Goal: Check status: Check status

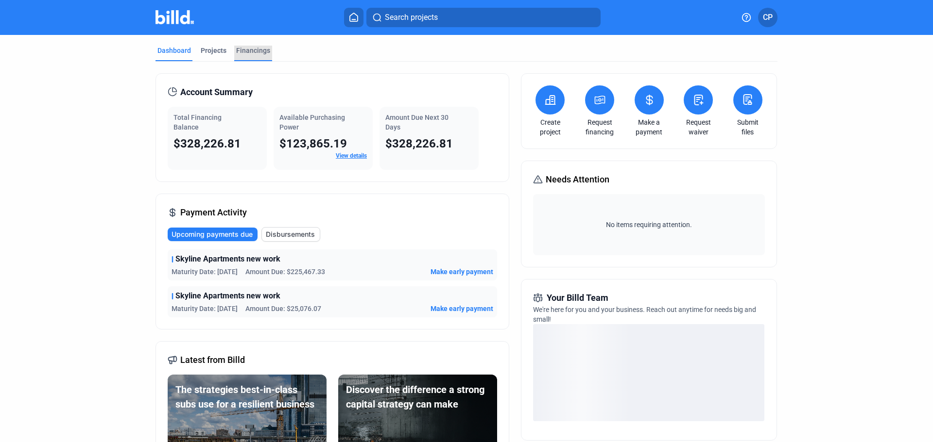
click at [244, 50] on div "Financings" at bounding box center [253, 51] width 34 height 10
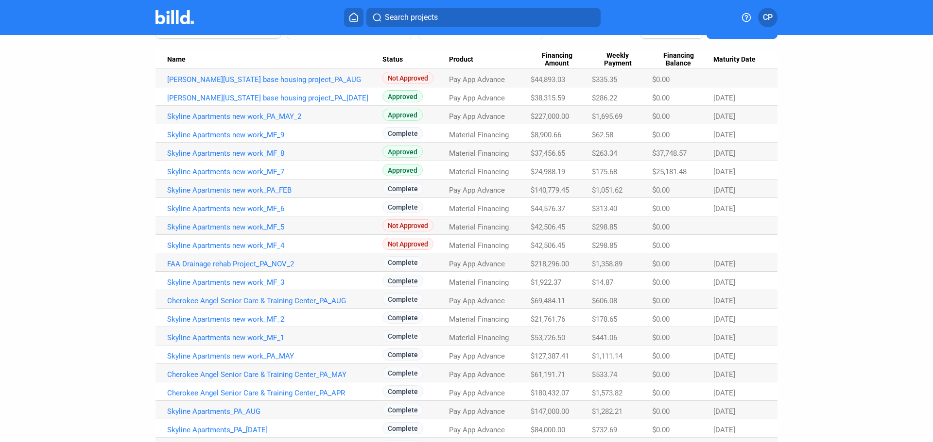
scroll to position [97, 0]
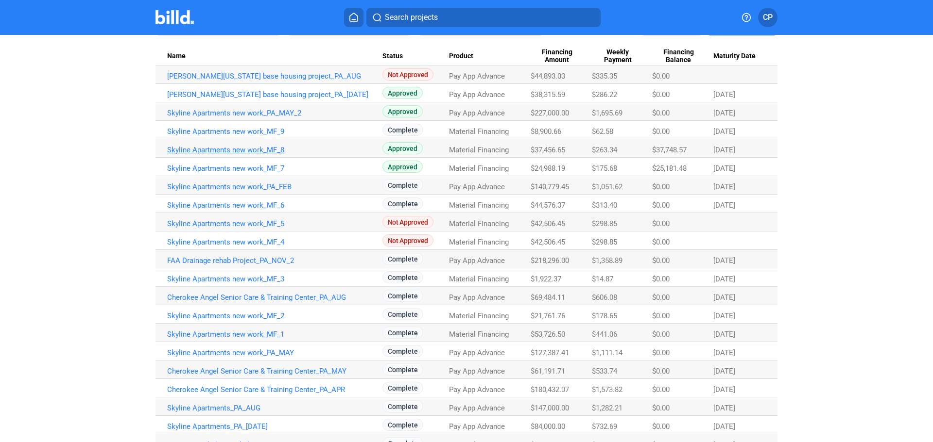
click at [237, 152] on link "Skyline Apartments new work_MF_8" at bounding box center [274, 150] width 215 height 9
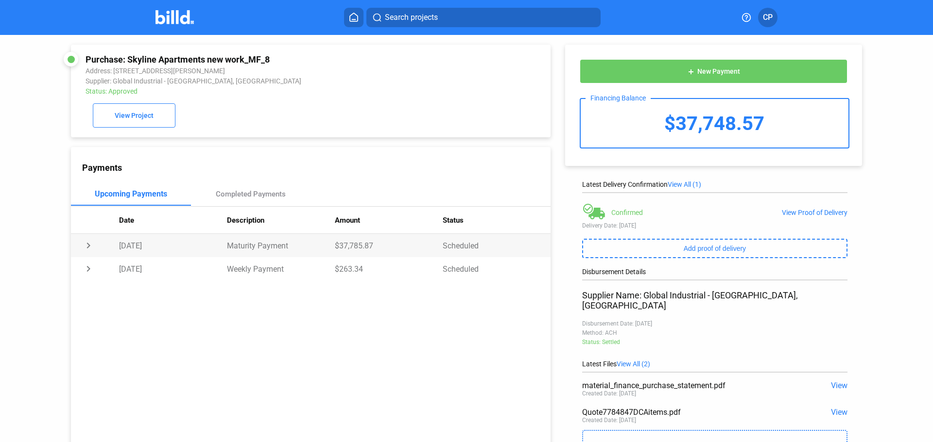
click at [83, 249] on td "chevron_right" at bounding box center [95, 245] width 48 height 23
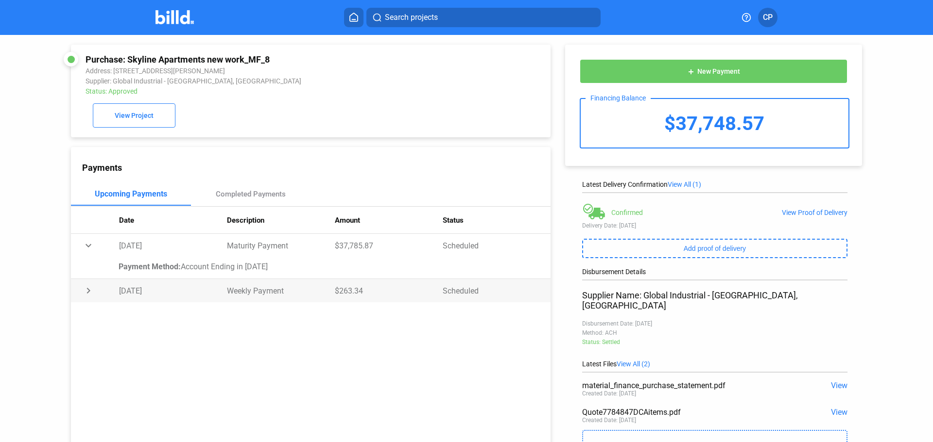
click at [88, 295] on td "chevron_right" at bounding box center [95, 290] width 48 height 23
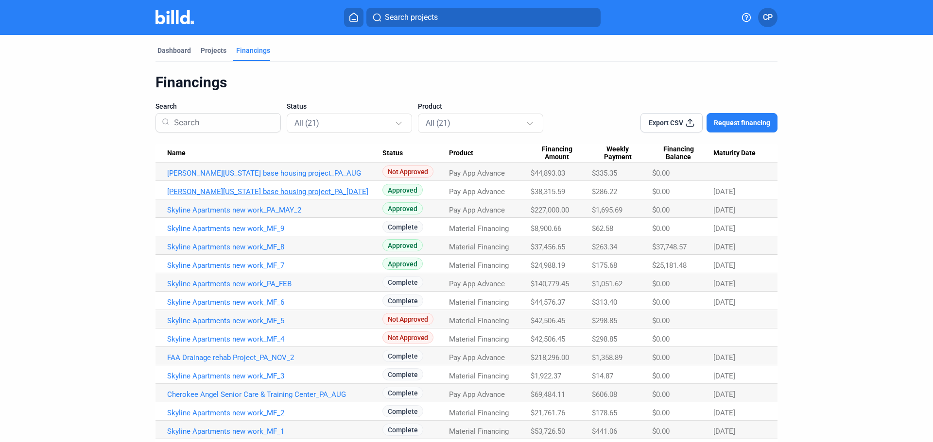
click at [249, 190] on link "[PERSON_NAME][US_STATE] base housing project_PA_[DATE]" at bounding box center [274, 191] width 215 height 9
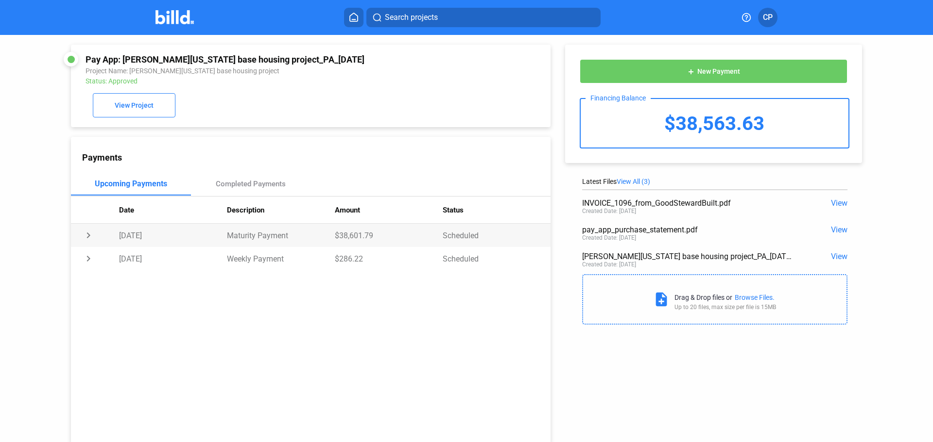
click at [88, 239] on td "chevron_right" at bounding box center [95, 235] width 48 height 23
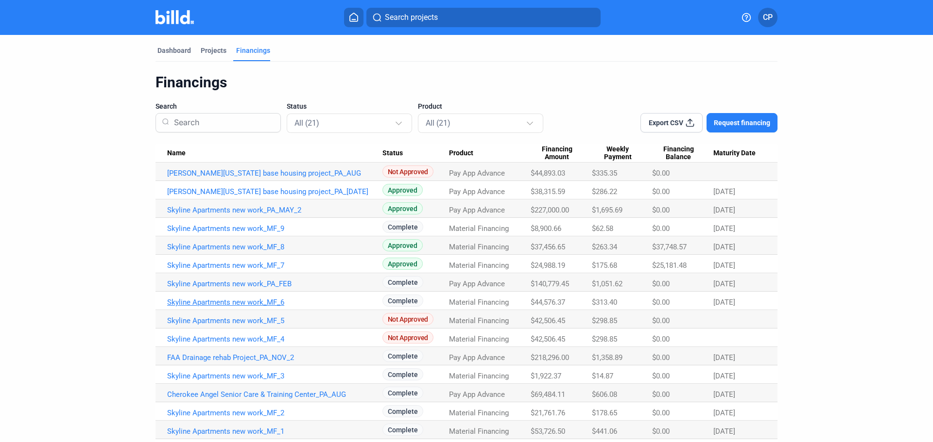
click at [246, 304] on link "Skyline Apartments new work_MF_6" at bounding box center [274, 302] width 215 height 9
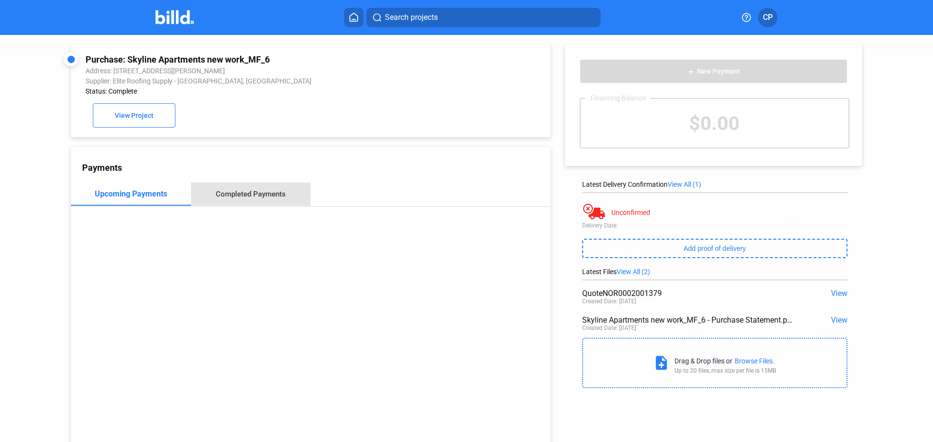
click at [254, 196] on div "Completed Payments" at bounding box center [251, 194] width 70 height 9
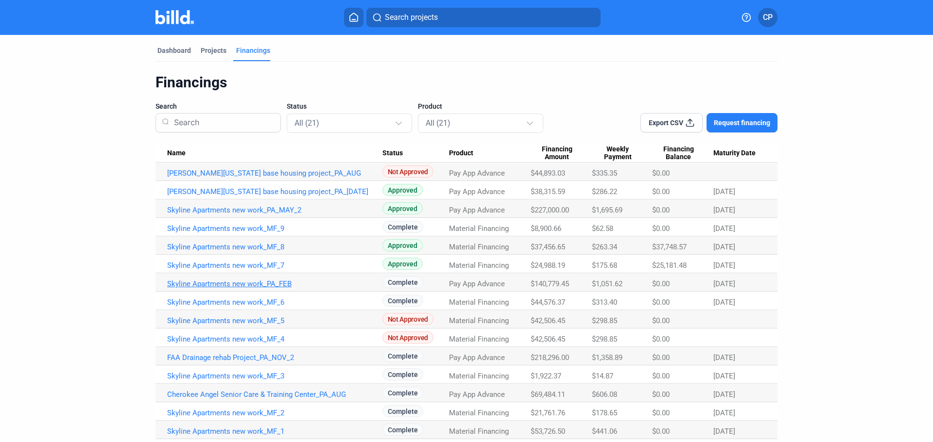
click at [248, 284] on link "Skyline Apartments new work_PA_FEB" at bounding box center [274, 284] width 215 height 9
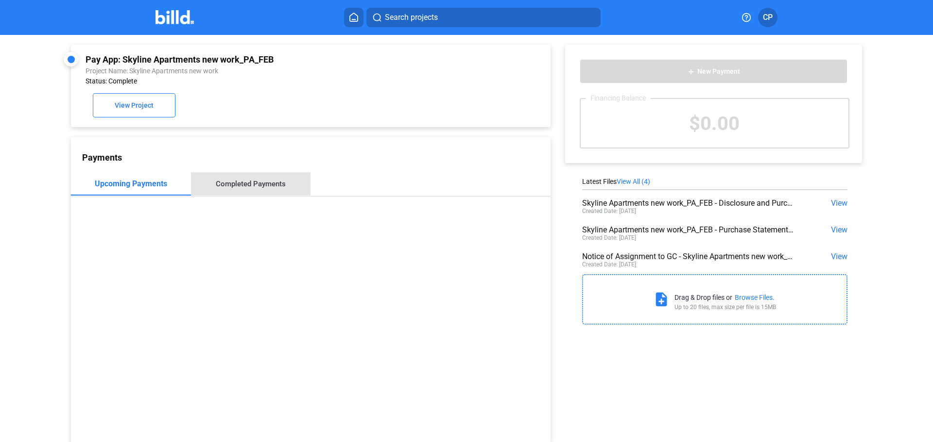
click at [262, 191] on div "Completed Payments" at bounding box center [251, 183] width 120 height 23
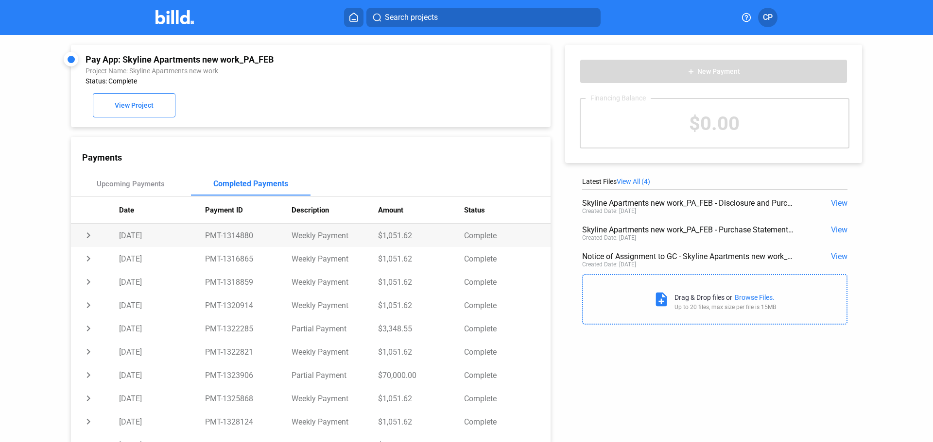
click at [88, 236] on td "chevron_right" at bounding box center [95, 235] width 48 height 23
click at [88, 236] on td "expand_more" at bounding box center [95, 235] width 48 height 23
click at [115, 179] on div "Upcoming Payments" at bounding box center [131, 183] width 120 height 23
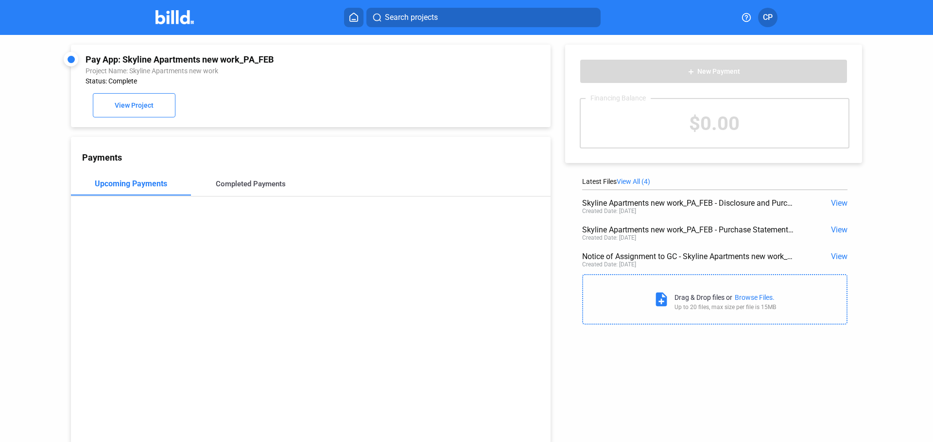
click at [260, 184] on div "Completed Payments" at bounding box center [251, 184] width 70 height 9
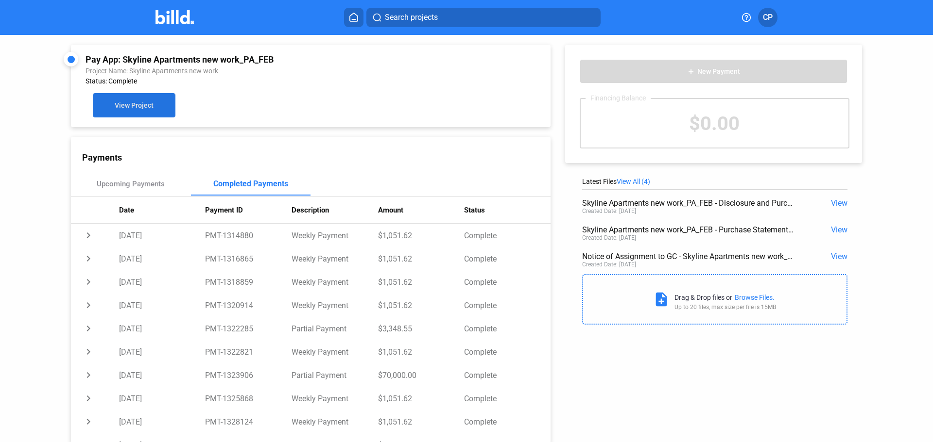
click at [142, 102] on button "View Project" at bounding box center [134, 105] width 83 height 24
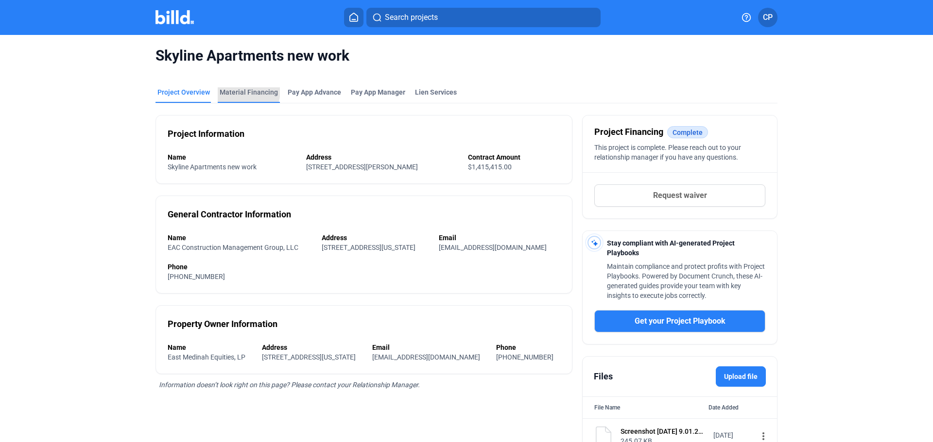
click at [236, 91] on div "Material Financing" at bounding box center [249, 92] width 58 height 10
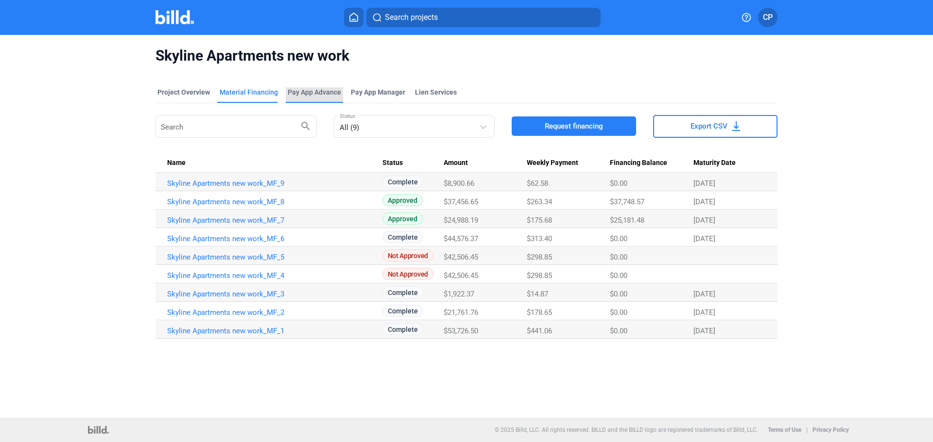
click at [321, 91] on div "Pay App Advance" at bounding box center [314, 92] width 53 height 10
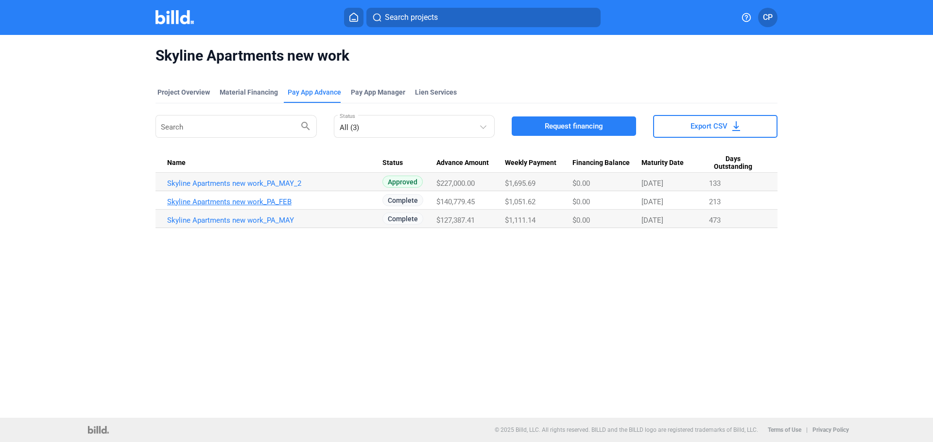
click at [257, 203] on link "Skyline Apartments new work_PA_FEB" at bounding box center [274, 202] width 215 height 9
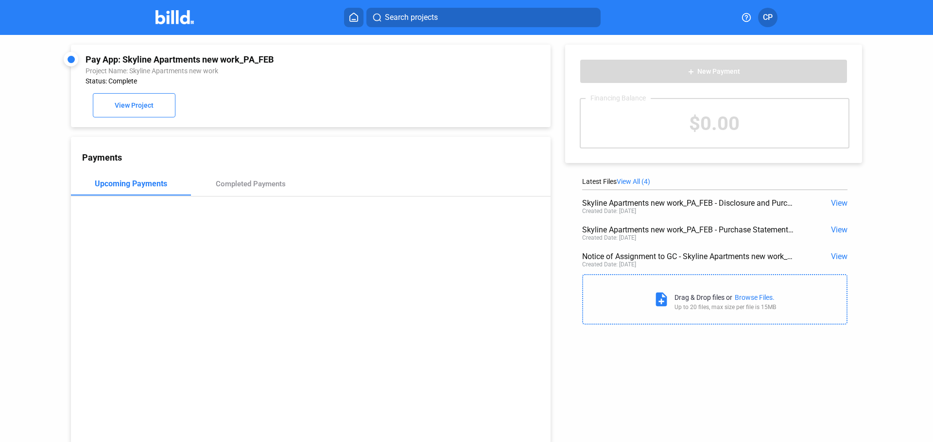
click at [833, 259] on span "View" at bounding box center [839, 256] width 17 height 9
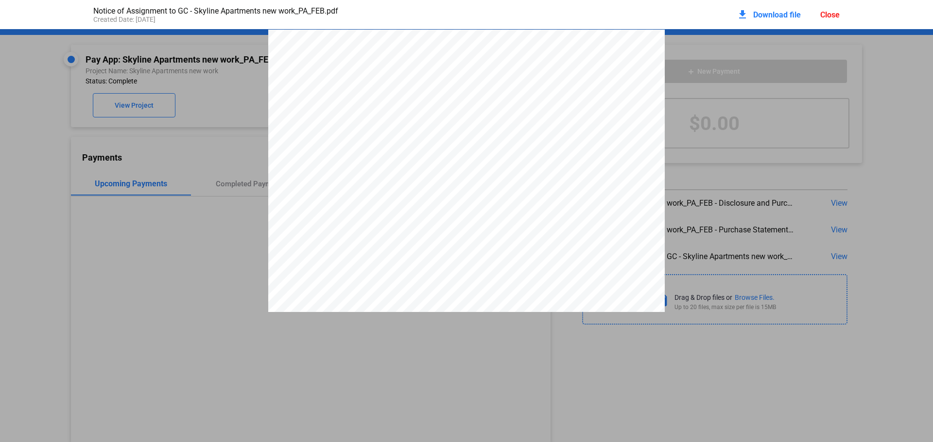
click at [821, 15] on div "Close" at bounding box center [829, 14] width 19 height 9
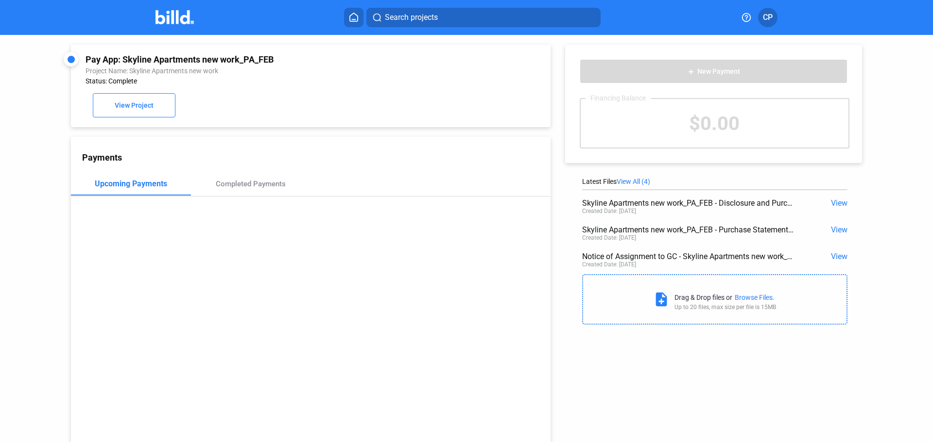
click at [832, 232] on span "View" at bounding box center [839, 229] width 17 height 9
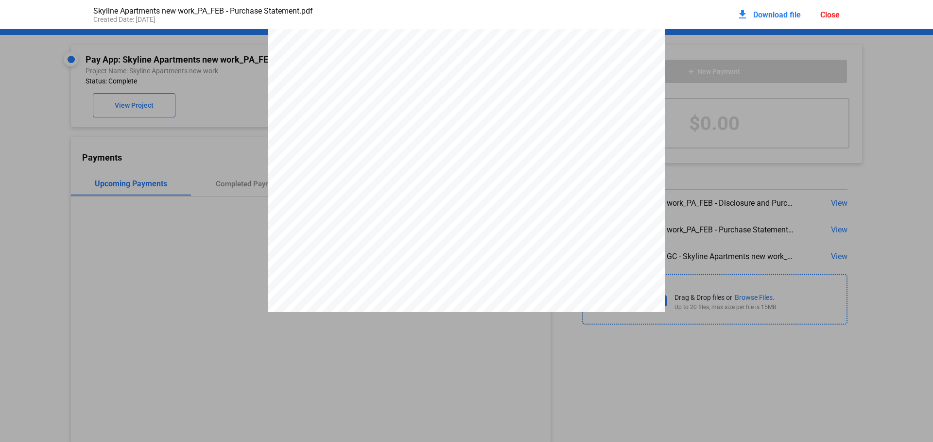
scroll to position [248, 0]
click at [452, 100] on span "$8,412.98" at bounding box center [445, 96] width 29 height 7
drag, startPoint x: 826, startPoint y: 13, endPoint x: 370, endPoint y: 108, distance: 465.4
click at [826, 13] on div "Close" at bounding box center [829, 14] width 19 height 9
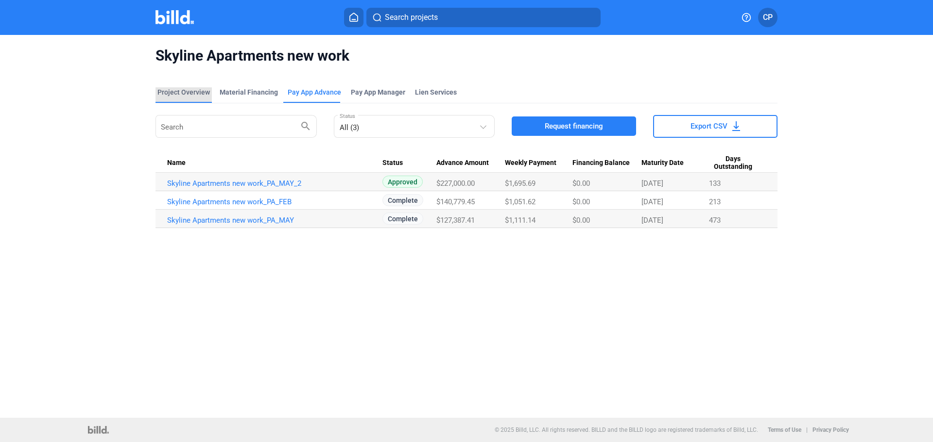
click at [191, 89] on div "Project Overview" at bounding box center [183, 92] width 52 height 10
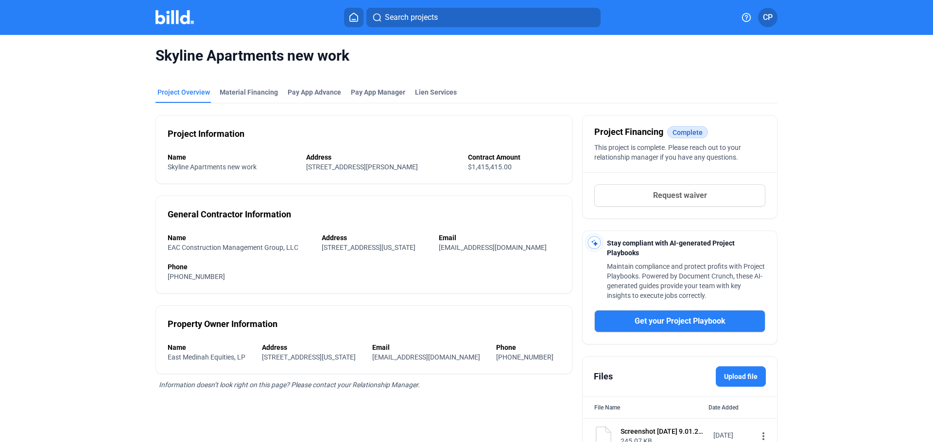
click at [170, 14] on img at bounding box center [174, 17] width 38 height 14
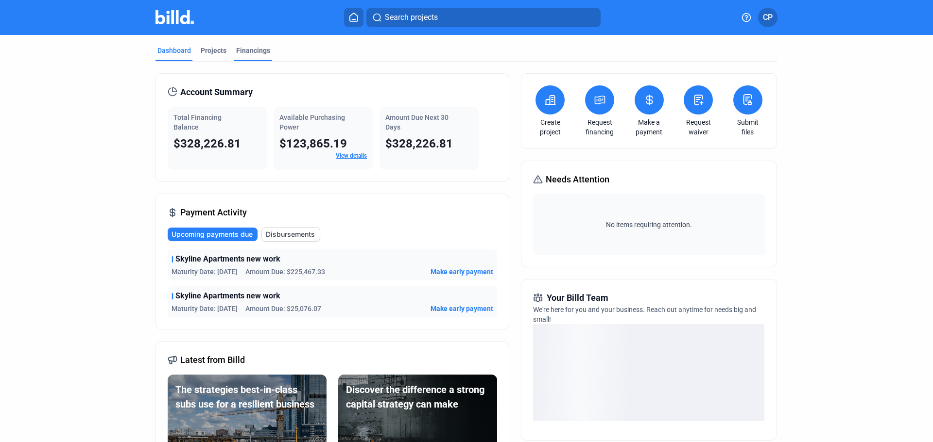
click at [245, 53] on div "Financings" at bounding box center [253, 51] width 34 height 10
